Goal: Transaction & Acquisition: Purchase product/service

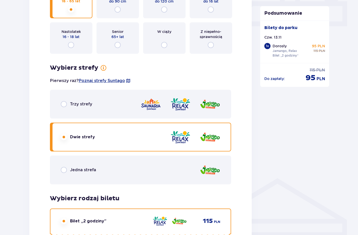
click at [34, 72] on div "Bilet 1 Usuń Wybierz typ gościa dla biletu o numerze 1 Dorosły 18 - 65 lat Dzie…" at bounding box center [140, 145] width 222 height 413
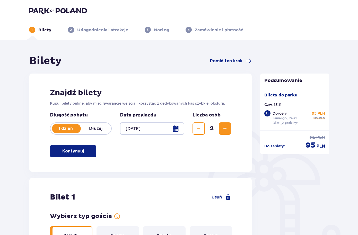
click at [177, 131] on div at bounding box center [152, 128] width 65 height 12
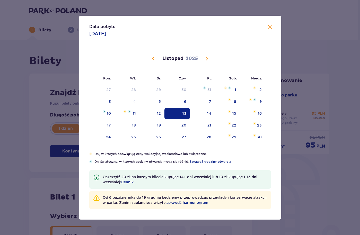
click at [180, 111] on div "13" at bounding box center [176, 113] width 25 height 11
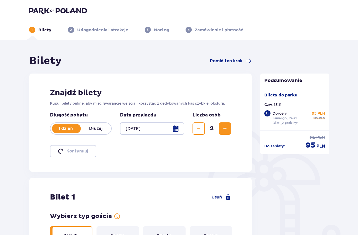
click at [270, 25] on div "1 Bilety 2 Udogodnienia i atrakcje 3 Nocleg 4 Zamówienie i płatność" at bounding box center [179, 23] width 308 height 19
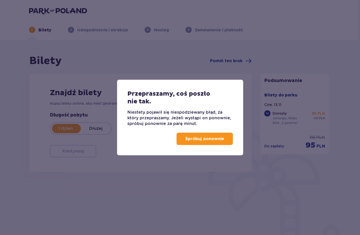
click at [194, 141] on p "Spróbuj ponownie" at bounding box center [204, 139] width 39 height 6
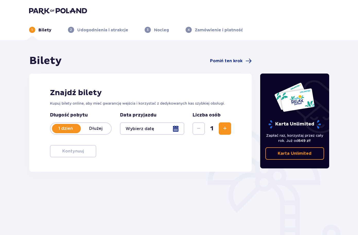
click at [172, 128] on div at bounding box center [152, 128] width 65 height 12
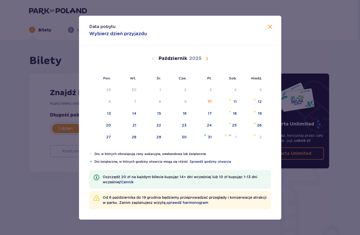
click at [207, 58] on span "Następny miesiąc" at bounding box center [207, 59] width 6 height 6
click at [187, 113] on div "13" at bounding box center [176, 113] width 25 height 11
type input "13.11.25"
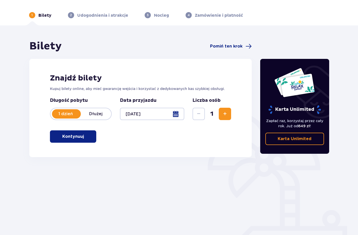
scroll to position [23, 0]
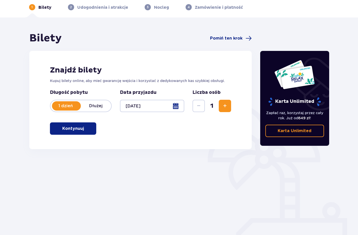
click at [225, 103] on span "Zwiększ" at bounding box center [225, 106] width 6 height 6
click at [81, 130] on button "Kontynuuj" at bounding box center [73, 128] width 46 height 12
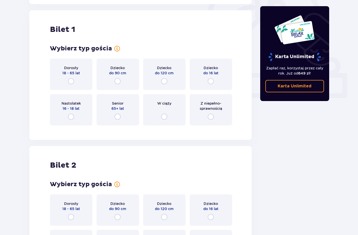
scroll to position [172, 0]
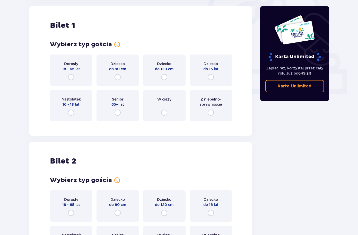
click at [70, 74] on div "Dorosły 18 - 65 lat" at bounding box center [71, 69] width 42 height 31
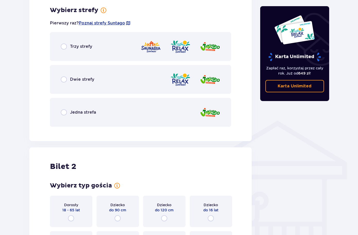
scroll to position [297, 0]
click at [66, 80] on input "radio" at bounding box center [64, 79] width 6 height 6
radio input "true"
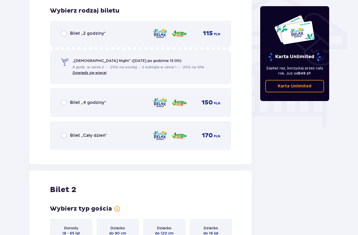
scroll to position [428, 0]
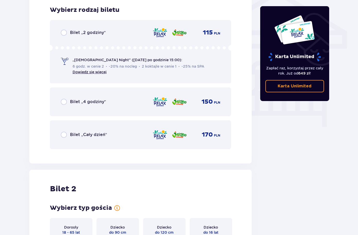
click at [65, 32] on input "radio" at bounding box center [64, 33] width 6 height 6
radio input "true"
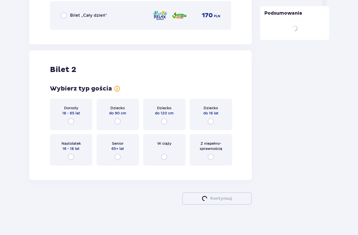
scroll to position [548, 0]
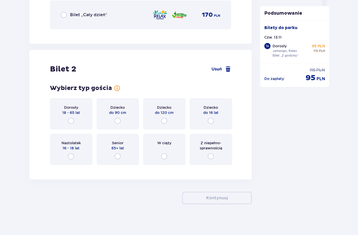
click at [70, 121] on input "radio" at bounding box center [71, 121] width 6 height 6
radio input "true"
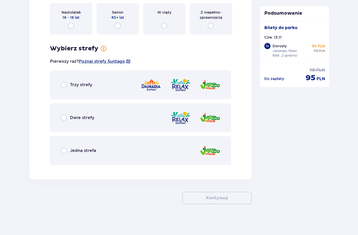
click at [63, 116] on input "radio" at bounding box center [64, 118] width 6 height 6
radio input "true"
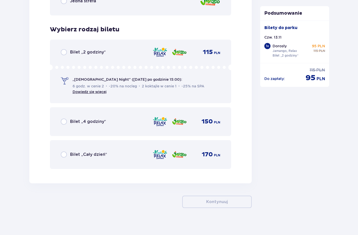
scroll to position [832, 0]
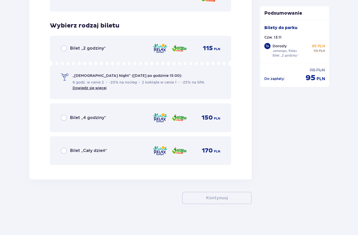
click at [64, 48] on input "radio" at bounding box center [64, 48] width 6 height 6
radio input "true"
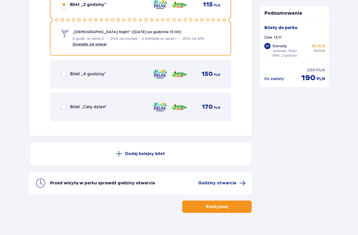
scroll to position [884, 0]
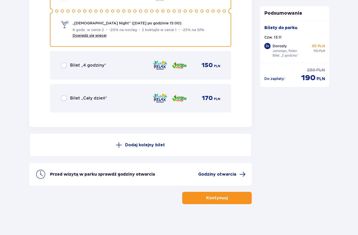
click at [214, 176] on span "Godziny otwarcia" at bounding box center [217, 174] width 38 height 6
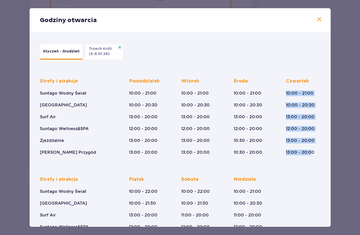
drag, startPoint x: 279, startPoint y: 92, endPoint x: 310, endPoint y: 156, distance: 71.6
click at [310, 156] on div "Strefy i atrakcje Suntago Wodny Świat Crocodile Island Surf Air Suntago Wellnes…" at bounding box center [180, 162] width 286 height 184
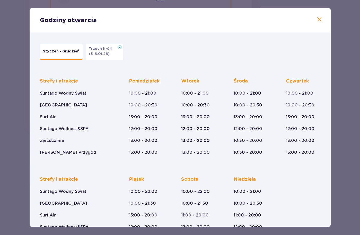
click at [314, 154] on div "Czwartek 10:00 - 21:00 10:00 - 20:30 13:00 - 20:00 12:00 - 20:00 13:00 - 20:00 …" at bounding box center [303, 116] width 34 height 77
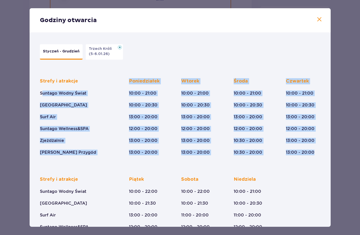
drag, startPoint x: 305, startPoint y: 154, endPoint x: 43, endPoint y: 93, distance: 268.7
click at [43, 93] on div "Strefy i atrakcje Suntago Wodny Świat Crocodile Island Surf Air Suntago Wellnes…" at bounding box center [180, 112] width 280 height 85
drag, startPoint x: 43, startPoint y: 93, endPoint x: 47, endPoint y: 97, distance: 5.5
click at [43, 94] on p "Suntago Wodny Świat" at bounding box center [63, 93] width 47 height 6
click at [317, 19] on span at bounding box center [319, 19] width 6 height 6
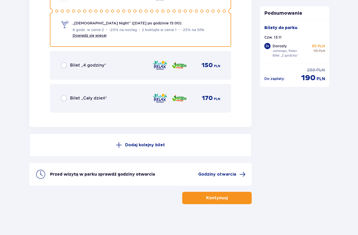
click at [211, 198] on p "Kontynuuj" at bounding box center [217, 198] width 22 height 6
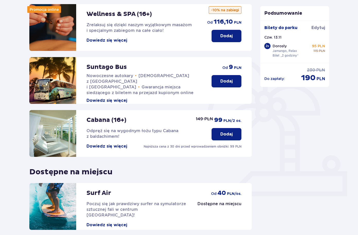
scroll to position [103, 0]
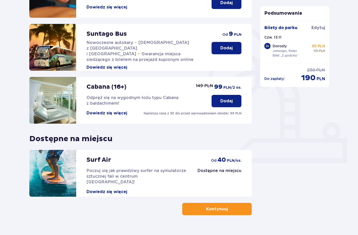
click at [212, 211] on p "Kontynuuj" at bounding box center [217, 209] width 22 height 6
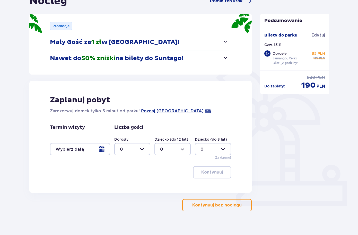
scroll to position [67, 0]
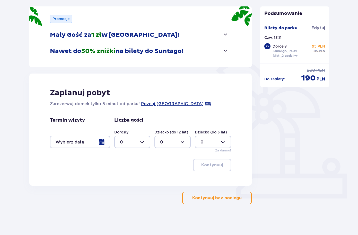
click at [223, 198] on p "Kontynuuj bez noclegu" at bounding box center [216, 198] width 49 height 6
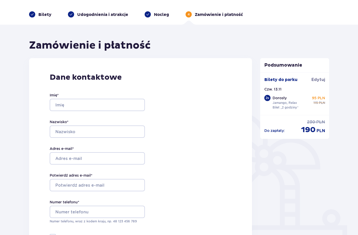
scroll to position [25, 0]
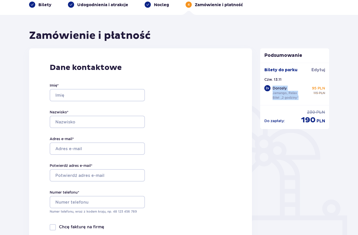
drag, startPoint x: 269, startPoint y: 87, endPoint x: 306, endPoint y: 98, distance: 38.8
click at [303, 98] on div "2 x Dorosły Jamango, Relax Bilet „2 godziny” 95 PLN cena regularna 115 PLN" at bounding box center [294, 93] width 61 height 16
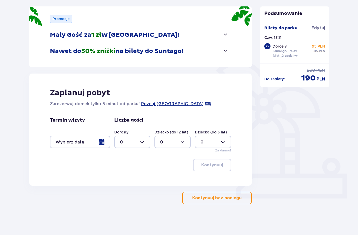
scroll to position [103, 0]
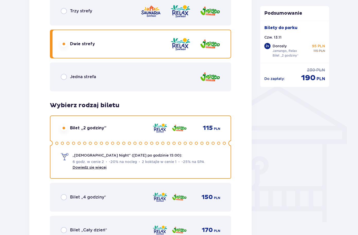
scroll to position [344, 0]
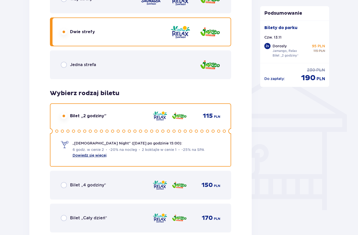
click at [93, 156] on link "Dowiedz się więcej" at bounding box center [89, 155] width 34 height 4
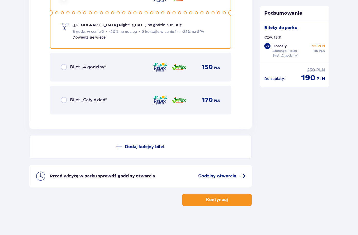
scroll to position [884, 0]
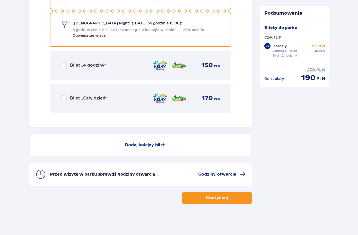
click at [206, 197] on p "Kontynuuj" at bounding box center [217, 198] width 22 height 6
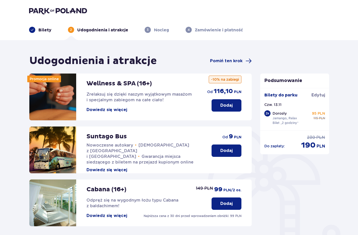
scroll to position [114, 0]
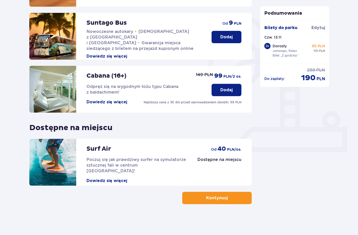
click at [210, 196] on p "Kontynuuj" at bounding box center [217, 198] width 22 height 6
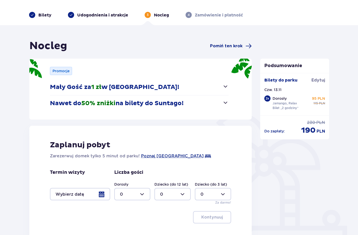
scroll to position [55, 0]
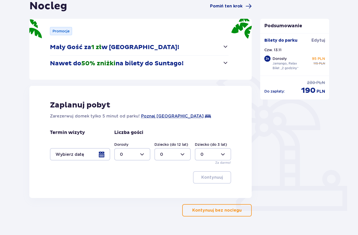
click at [208, 207] on button "Kontynuuj bez noclegu" at bounding box center [216, 210] width 69 height 12
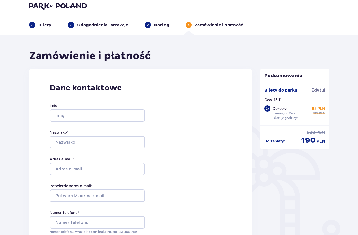
scroll to position [23, 0]
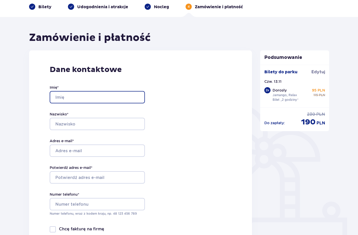
click at [60, 95] on input "Imię *" at bounding box center [97, 97] width 95 height 12
type input "Natalia"
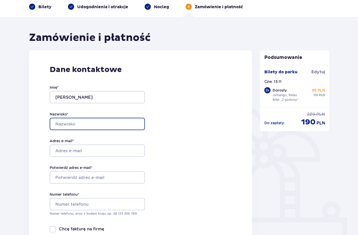
click at [63, 124] on input "Nazwisko *" at bounding box center [97, 124] width 95 height 12
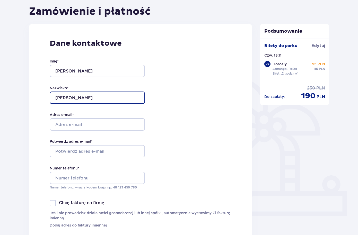
scroll to position [103, 0]
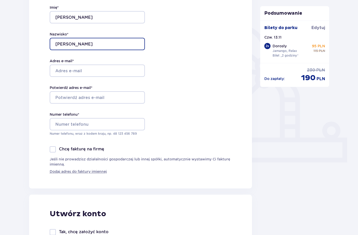
type input "Bogdanowicz"
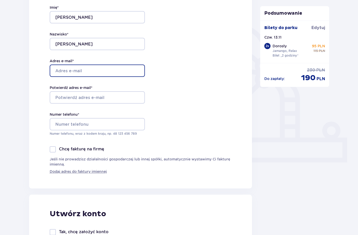
click at [62, 69] on input "Adres e-mail *" at bounding box center [97, 71] width 95 height 12
type input "nbogdanowicz04@gmail.com"
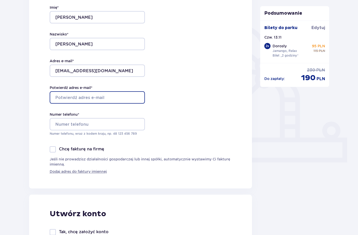
click at [65, 96] on input "Potwierdź adres e-mail *" at bounding box center [97, 97] width 95 height 12
type input "nbogdanowicz04@gmail.com"
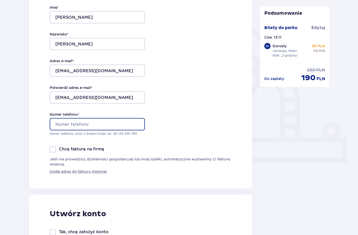
click at [66, 124] on input "Numer telefonu *" at bounding box center [97, 124] width 95 height 12
type input "+447746111726"
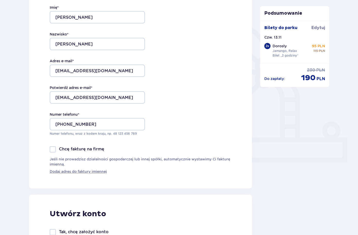
click at [34, 140] on div "Dane kontaktowe Imię * Natalia Nazwisko * Bogdanowicz Adres e-mail * nbogdanowi…" at bounding box center [140, 79] width 223 height 218
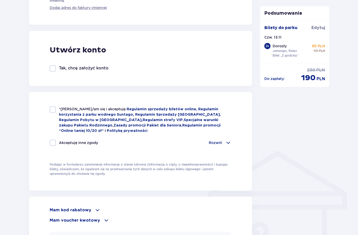
scroll to position [272, 0]
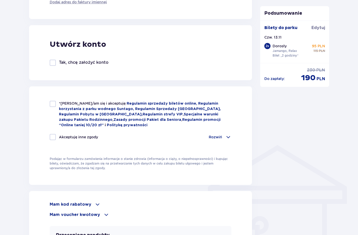
click at [52, 104] on div at bounding box center [53, 104] width 6 height 6
checkbox input "true"
click at [52, 134] on div at bounding box center [53, 137] width 6 height 6
checkbox input "true"
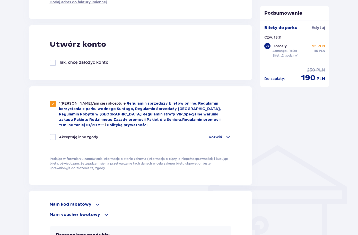
checkbox input "true"
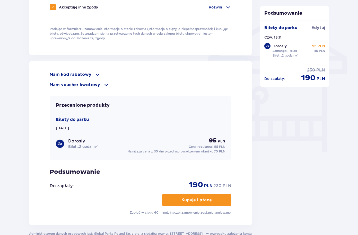
scroll to position [418, 0]
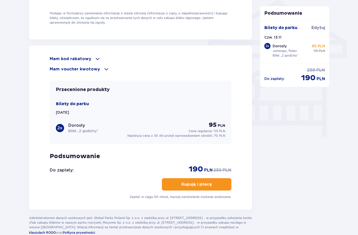
click at [193, 182] on p "Kupuję i płacę" at bounding box center [196, 184] width 30 height 6
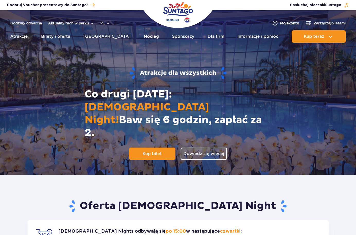
click at [284, 23] on span "Moje konto" at bounding box center [289, 23] width 19 height 5
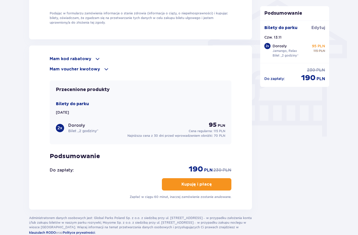
scroll to position [418, 0]
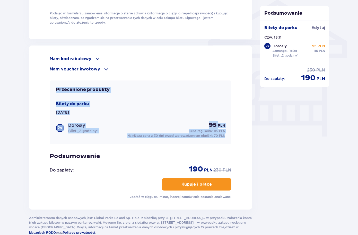
drag, startPoint x: 60, startPoint y: 88, endPoint x: 227, endPoint y: 135, distance: 173.4
click at [227, 135] on div "Przecenione produkty Bilety do parku Czw. 13.11.25 2 x Dorosły Bilet „2 godziny…" at bounding box center [141, 112] width 182 height 64
click at [196, 140] on div "Przecenione produkty Bilety do parku Czw. 13.11.25 2 x Dorosły Bilet „2 godziny…" at bounding box center [141, 112] width 182 height 64
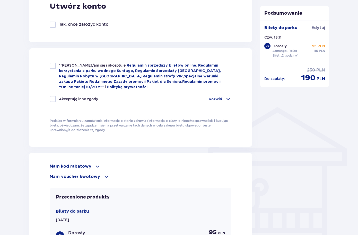
scroll to position [270, 0]
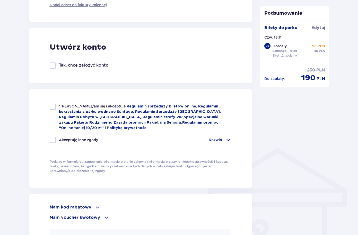
click at [50, 104] on div at bounding box center [53, 107] width 6 height 6
checkbox input "true"
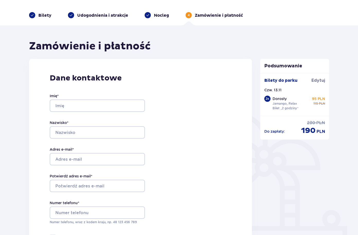
scroll to position [29, 0]
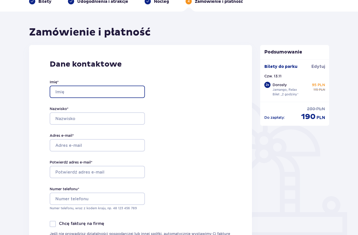
click at [72, 92] on input "Imię *" at bounding box center [97, 92] width 95 height 12
type input "[PERSON_NAME]"
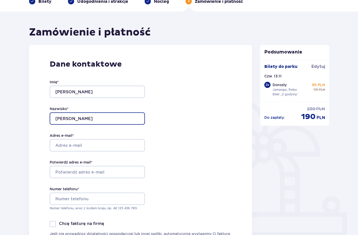
type input "[PERSON_NAME]"
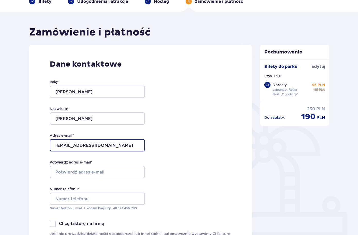
type input "[EMAIL_ADDRESS][DOMAIN_NAME]"
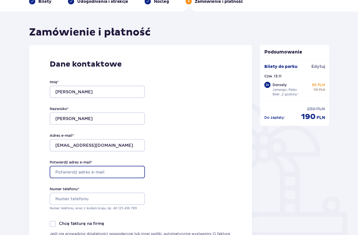
click at [67, 173] on input "Potwierdź adres e-mail *" at bounding box center [97, 172] width 95 height 12
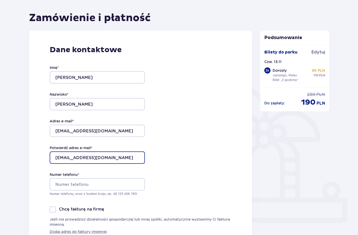
scroll to position [166, 0]
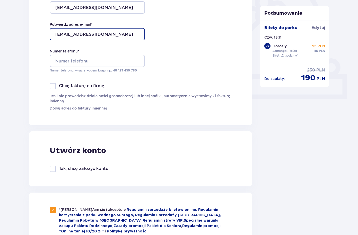
type input "[EMAIL_ADDRESS][DOMAIN_NAME]"
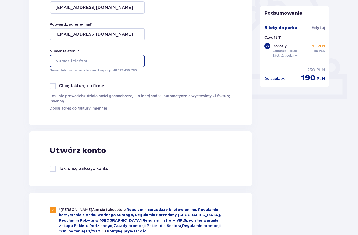
click at [61, 58] on input "Numer telefonu *" at bounding box center [97, 61] width 95 height 12
type input "447746111726"
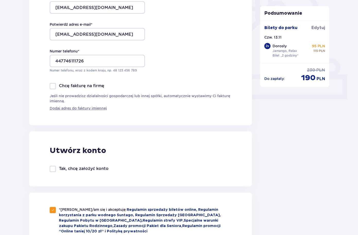
click at [43, 94] on div "Dane kontaktowe Imię * Natalia Nazwisko * Bogdanowicz Adres e-mail * nbogdanowi…" at bounding box center [140, 16] width 223 height 218
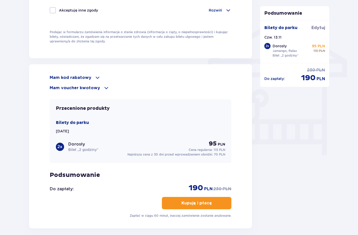
scroll to position [415, 0]
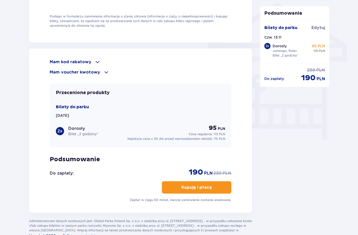
drag, startPoint x: 64, startPoint y: 108, endPoint x: 84, endPoint y: 119, distance: 21.9
click at [84, 119] on div "Przecenione produkty Bilety do parku Czw. 13.11.25 2 x Dorosły Bilet „2 godziny…" at bounding box center [141, 116] width 182 height 64
click at [121, 158] on p "Podsumowanie" at bounding box center [141, 160] width 182 height 8
click at [185, 188] on p "Kupuję i płacę" at bounding box center [196, 188] width 30 height 6
click at [191, 187] on p "Kupuję i płacę" at bounding box center [196, 188] width 30 height 6
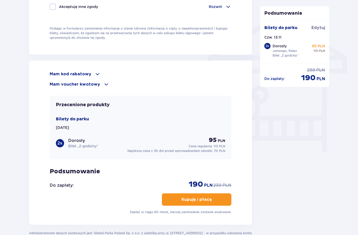
scroll to position [448, 0]
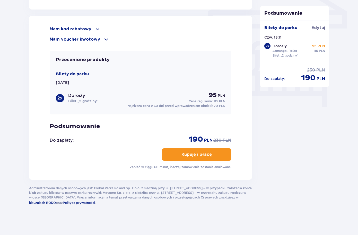
click at [194, 154] on p "Kupuję i płacę" at bounding box center [196, 155] width 30 height 6
click at [198, 156] on button "Kupuję i płacę" at bounding box center [196, 154] width 69 height 12
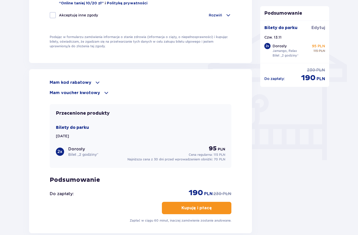
scroll to position [377, 0]
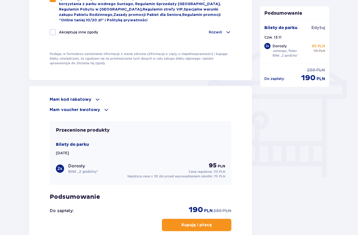
click at [51, 29] on div at bounding box center [53, 32] width 6 height 6
checkbox input "true"
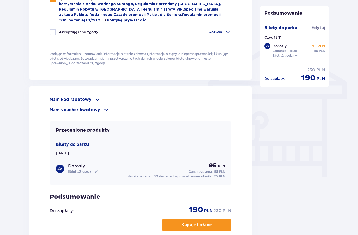
checkbox input "true"
click at [190, 223] on p "Kupuję i płacę" at bounding box center [196, 225] width 30 height 6
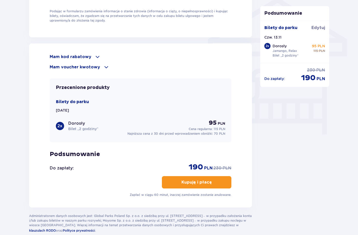
scroll to position [444, 0]
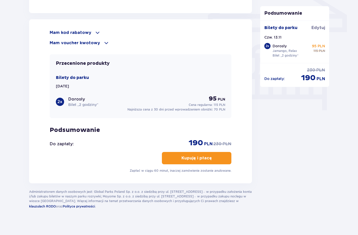
click at [198, 158] on p "Kupuję i płacę" at bounding box center [196, 158] width 30 height 6
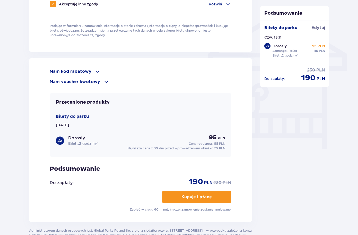
scroll to position [448, 0]
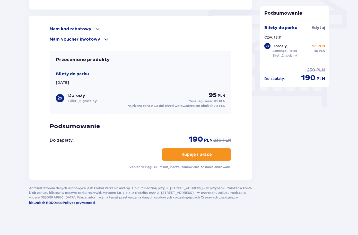
click at [185, 152] on p "Kupuję i płacę" at bounding box center [196, 155] width 30 height 6
click at [192, 152] on p "Kupuję i płacę" at bounding box center [196, 155] width 30 height 6
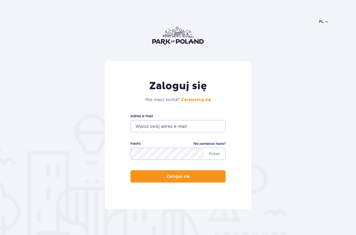
click at [160, 126] on input "email" at bounding box center [177, 126] width 95 height 12
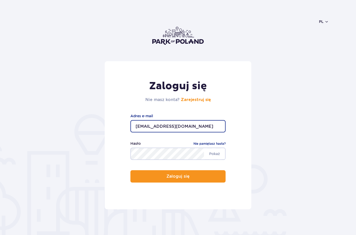
type input "[EMAIL_ADDRESS][DOMAIN_NAME]"
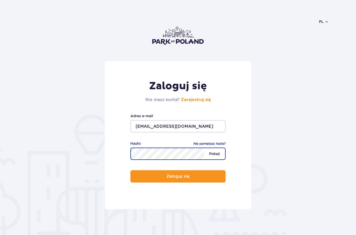
click at [212, 155] on span "Pokaż" at bounding box center [214, 153] width 21 height 11
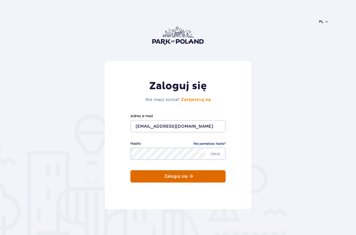
click at [178, 173] on button "Zaloguj się" at bounding box center [177, 176] width 95 height 12
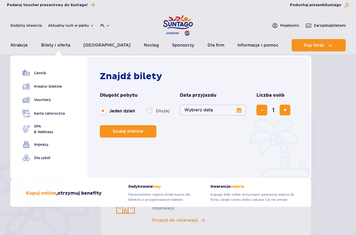
click at [52, 104] on ul "Cennik Kreator biletów Vouchery Karta całoroczna SPA" at bounding box center [44, 118] width 42 height 98
click at [45, 99] on link "Vouchery" at bounding box center [44, 99] width 42 height 7
